Goal: Information Seeking & Learning: Check status

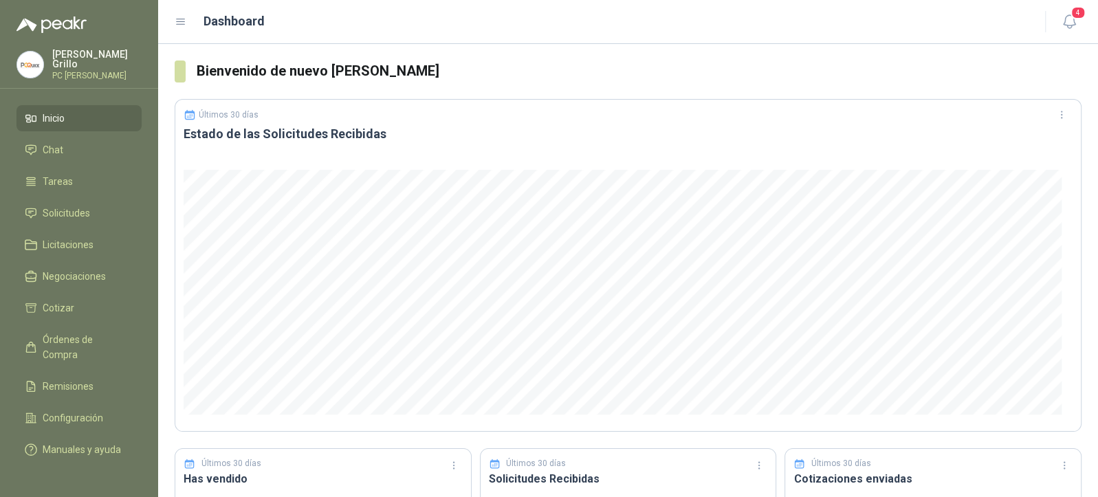
click at [1081, 18] on header "Dashboard 4" at bounding box center [627, 22] width 939 height 44
click at [1068, 21] on icon "button" at bounding box center [1068, 21] width 17 height 17
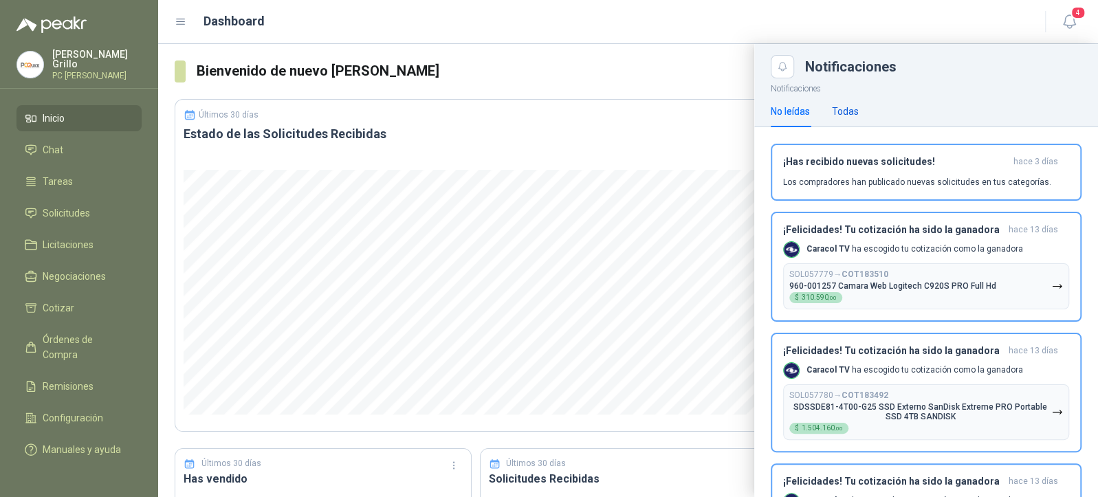
click at [852, 113] on div "Todas" at bounding box center [845, 111] width 27 height 15
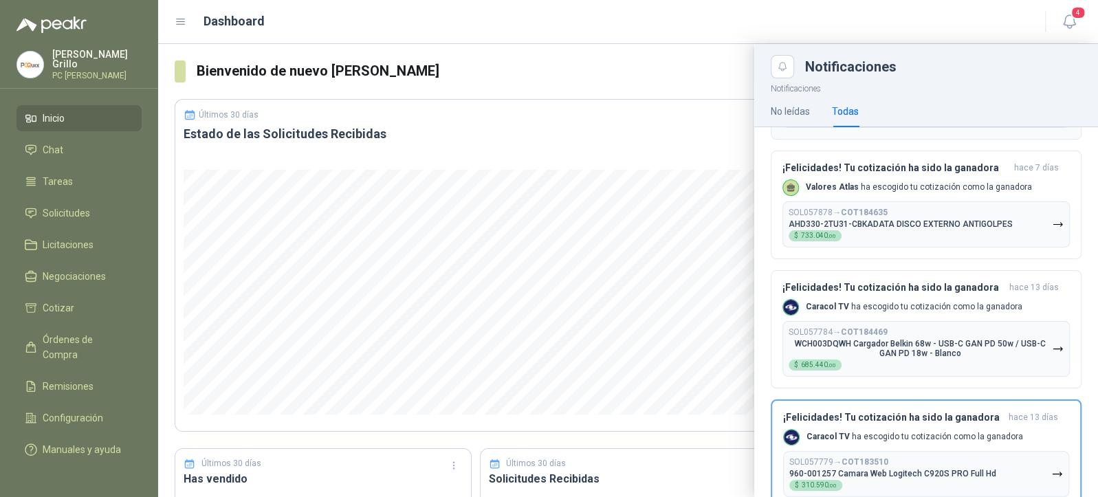
scroll to position [183, 0]
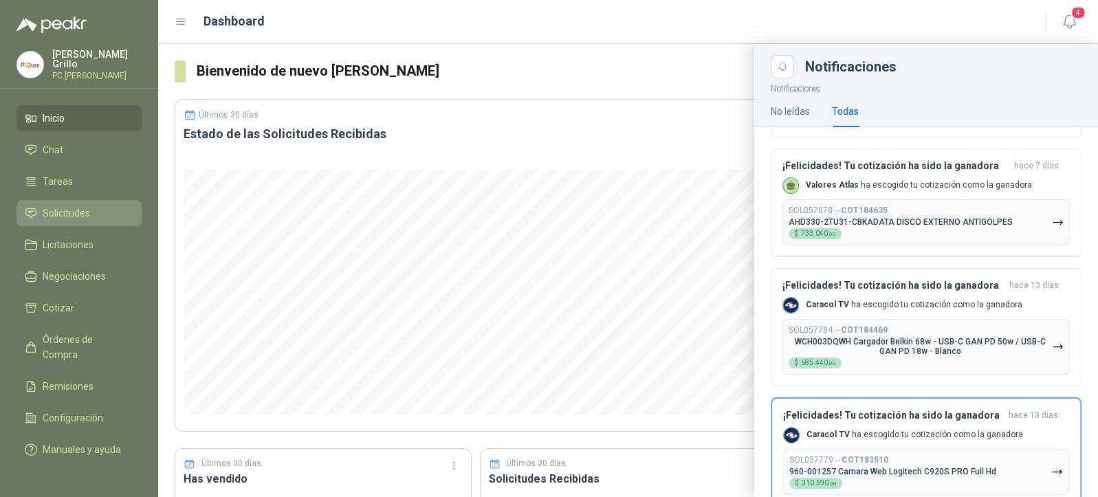
click at [70, 201] on link "Solicitudes" at bounding box center [78, 213] width 125 height 26
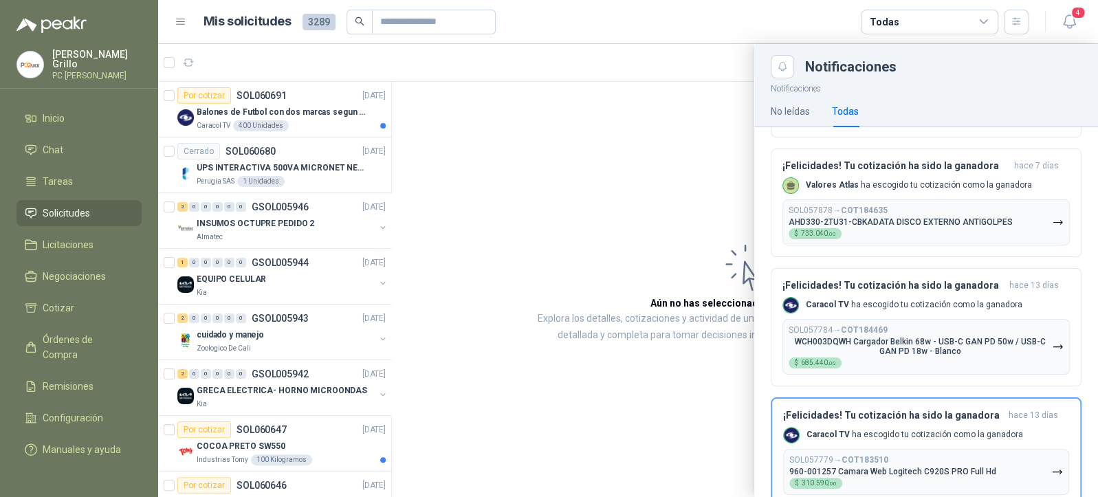
click at [568, 124] on div at bounding box center [627, 270] width 939 height 453
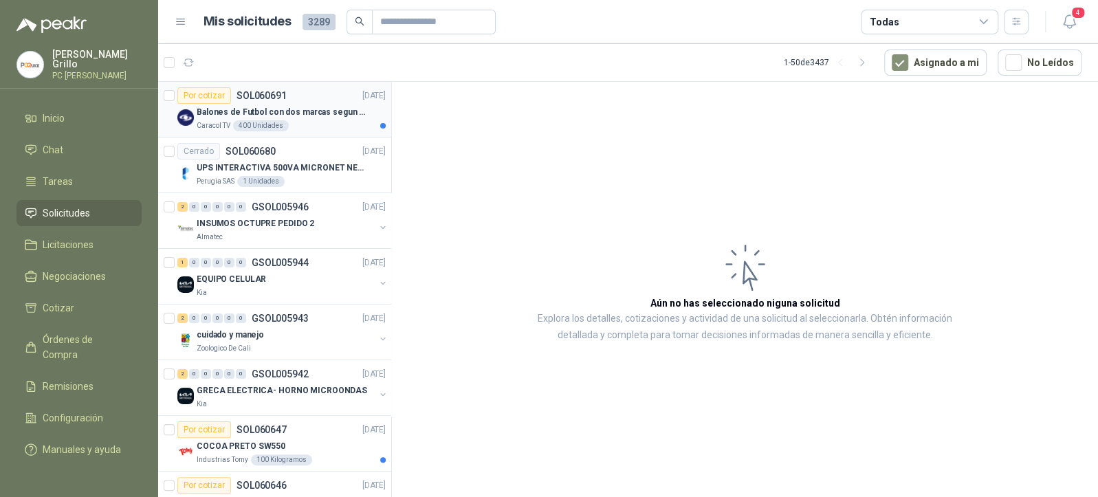
click at [307, 116] on p "Balones de Futbol con dos marcas segun adjunto. Adjuntar cotizacion en su forma…" at bounding box center [282, 112] width 171 height 13
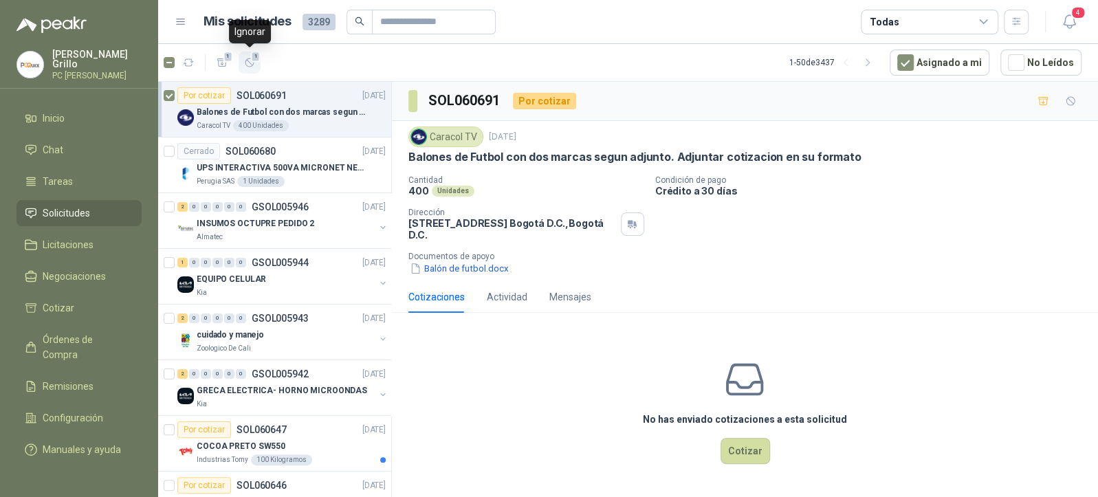
click at [247, 59] on icon "button" at bounding box center [250, 63] width 12 height 12
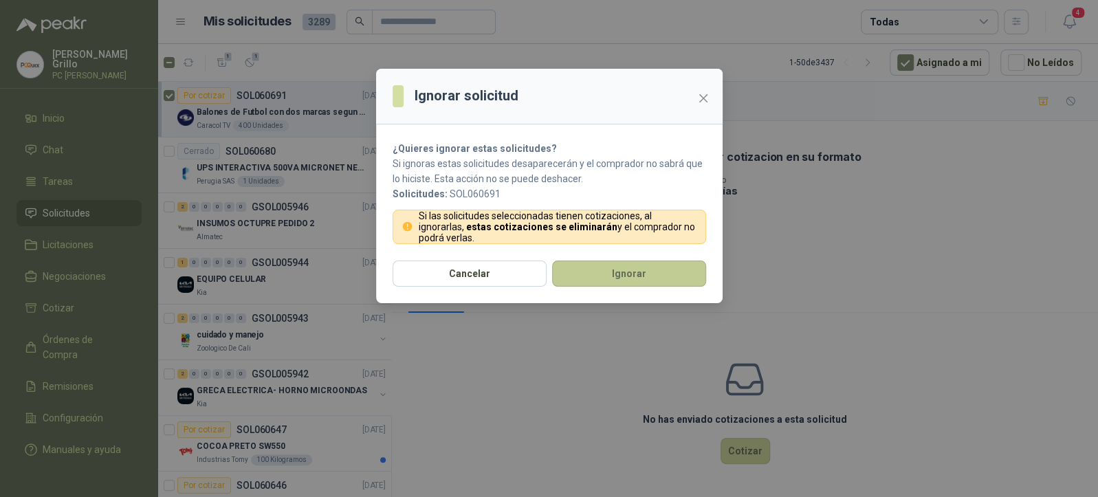
click at [580, 274] on button "Ignorar" at bounding box center [629, 273] width 154 height 26
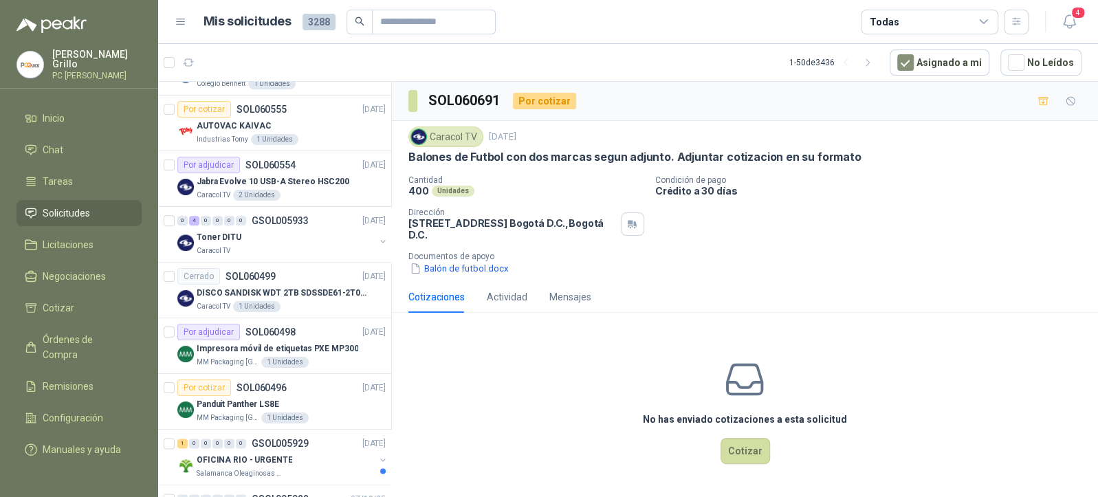
scroll to position [1008, 0]
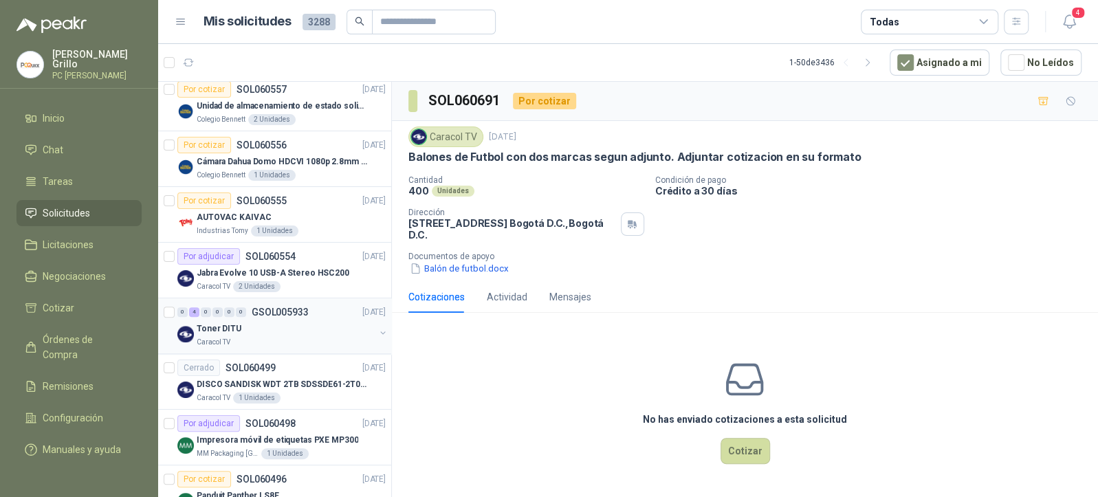
click at [281, 323] on div "Toner DITU" at bounding box center [286, 328] width 178 height 16
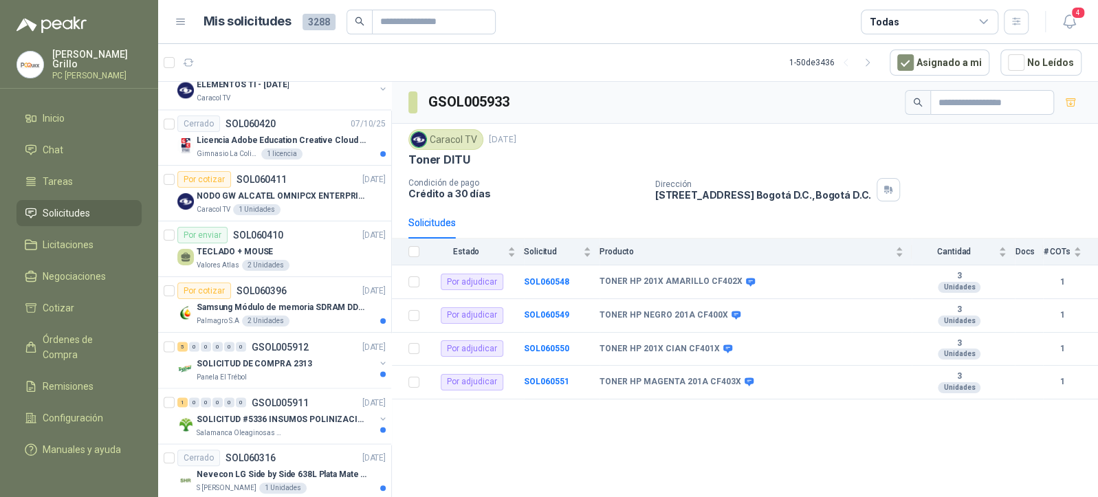
scroll to position [1558, 0]
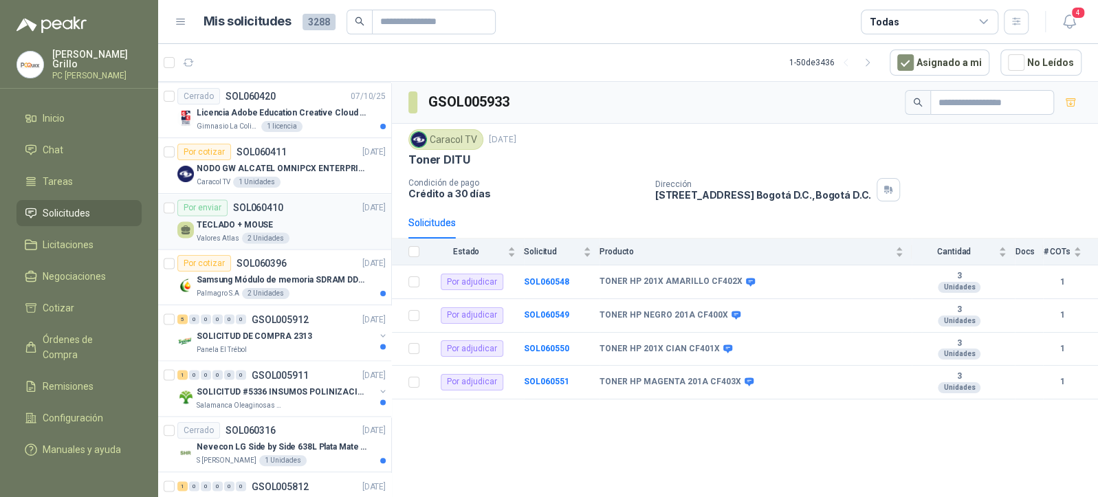
click at [261, 219] on p "TECLADO + MOUSE" at bounding box center [235, 224] width 76 height 13
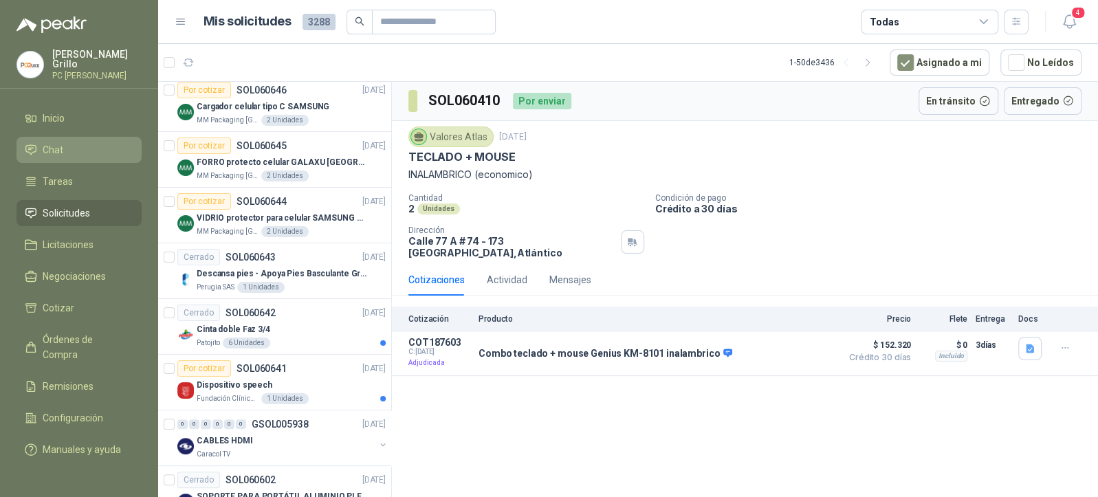
scroll to position [366, 0]
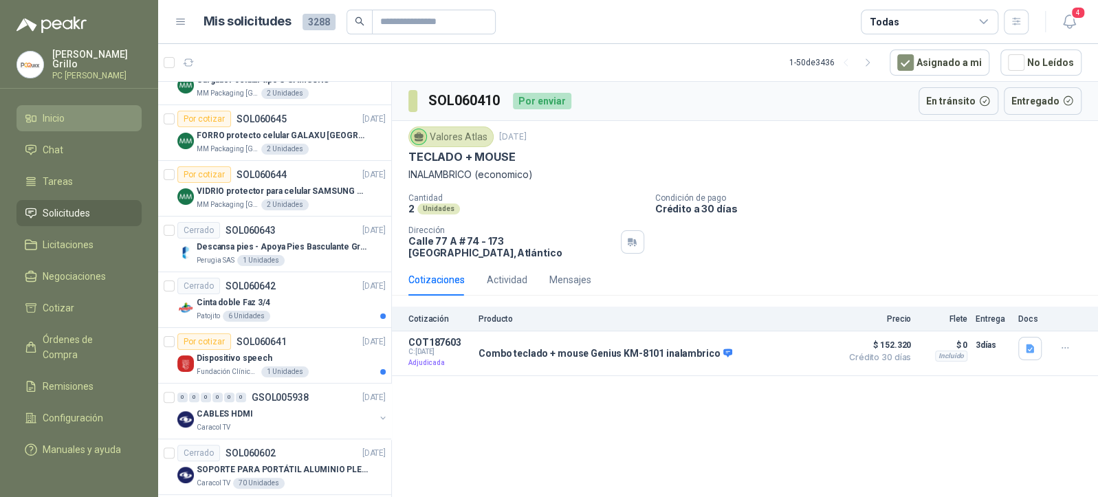
click at [60, 115] on span "Inicio" at bounding box center [54, 118] width 22 height 15
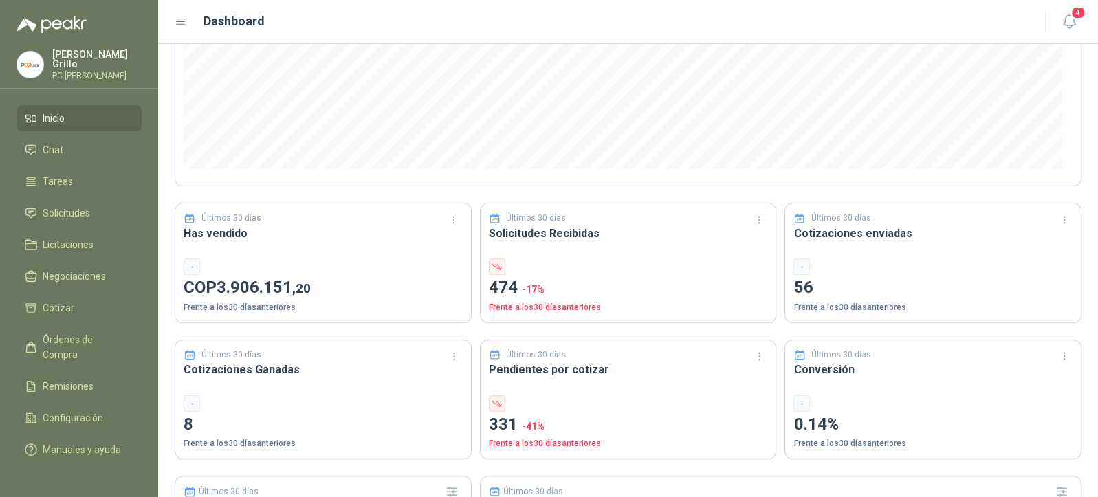
scroll to position [275, 0]
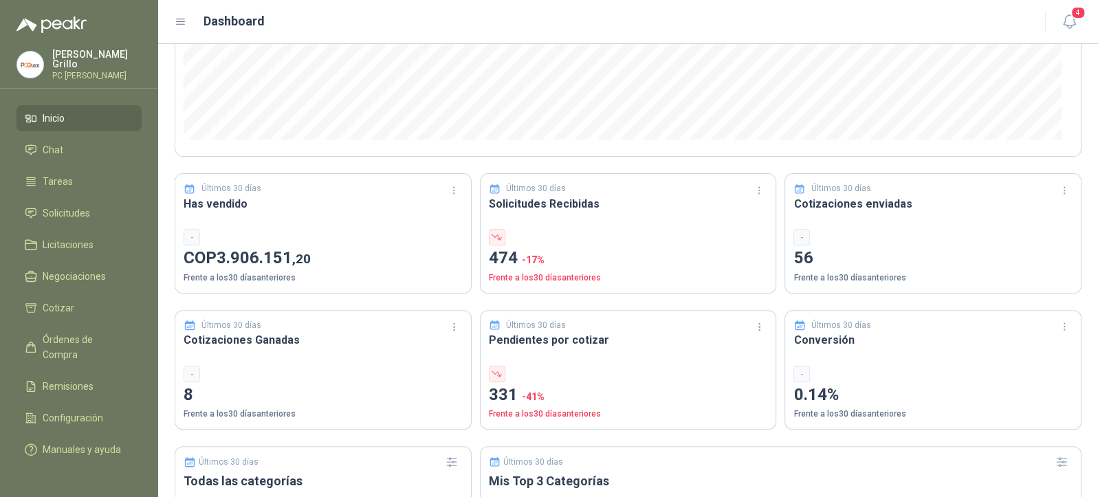
click at [65, 56] on p "[PERSON_NAME]" at bounding box center [96, 58] width 89 height 19
